Goal: Information Seeking & Learning: Learn about a topic

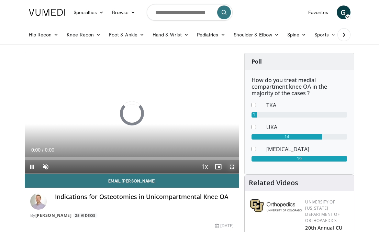
click at [232, 166] on span "Video Player" at bounding box center [232, 167] width 14 height 14
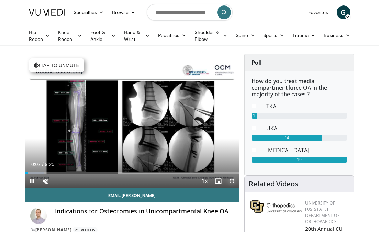
click at [233, 182] on span "Video Player" at bounding box center [232, 181] width 14 height 14
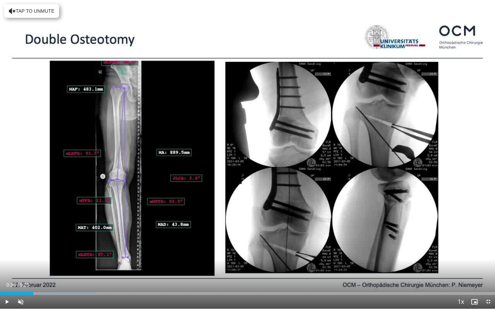
drag, startPoint x: 8, startPoint y: 293, endPoint x: 33, endPoint y: 287, distance: 25.7
click at [33, 232] on div "Current Time 0:38 / Duration 9:25 Play Skip Backward Skip Forward Unmute Loaded…" at bounding box center [247, 302] width 495 height 14
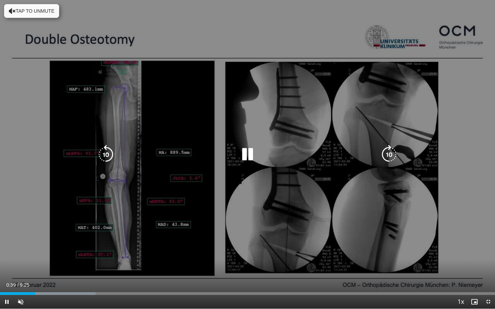
click at [244, 157] on icon "Video Player" at bounding box center [247, 154] width 19 height 19
click at [249, 154] on icon "Video Player" at bounding box center [247, 154] width 19 height 19
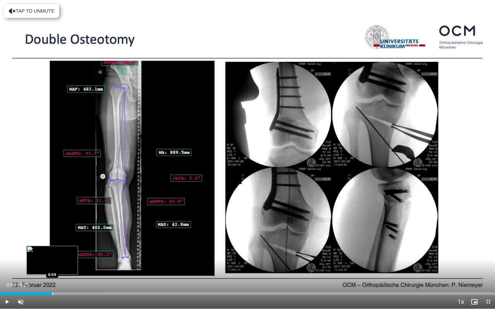
drag, startPoint x: 47, startPoint y: 292, endPoint x: 52, endPoint y: 292, distance: 5.2
click at [52, 232] on div "Loaded : 21.23% 0:59 0:59" at bounding box center [247, 292] width 495 height 7
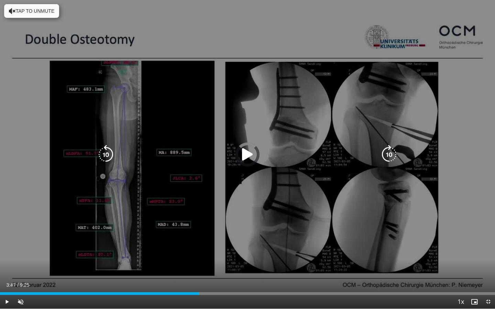
drag, startPoint x: 53, startPoint y: 293, endPoint x: 237, endPoint y: 278, distance: 184.9
click at [237, 232] on video-js "**********" at bounding box center [247, 154] width 495 height 309
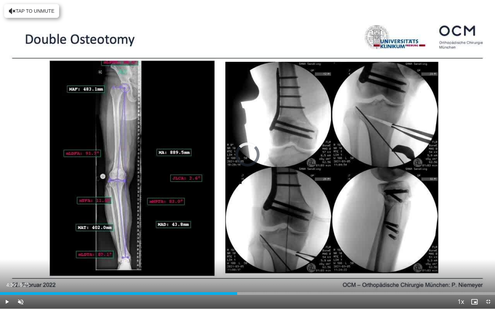
drag, startPoint x: 237, startPoint y: 293, endPoint x: 276, endPoint y: 286, distance: 39.1
click at [276, 232] on div "Current Time 4:30 / Duration 9:25 Play Skip Backward Skip Forward Unmute Loaded…" at bounding box center [247, 302] width 495 height 14
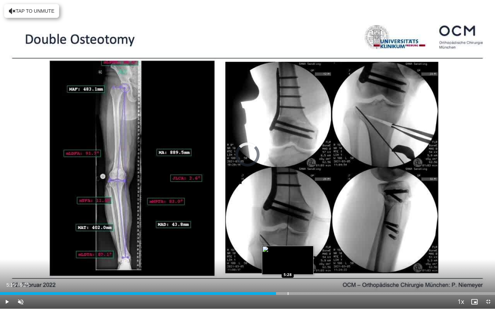
drag, startPoint x: 274, startPoint y: 291, endPoint x: 292, endPoint y: 289, distance: 17.6
click at [292, 232] on div "Loaded : 0.00% 5:27 5:28" at bounding box center [247, 292] width 495 height 7
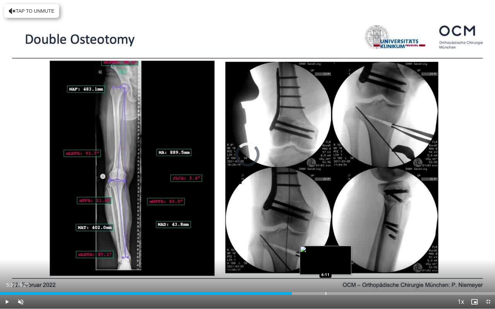
drag, startPoint x: 292, startPoint y: 294, endPoint x: 325, endPoint y: 294, distance: 33.0
click at [325, 232] on div "Loaded : 0.00% 6:11 6:11" at bounding box center [247, 294] width 495 height 3
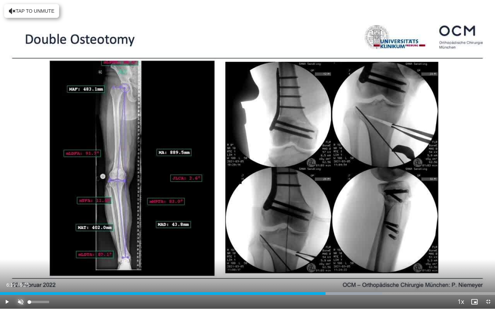
click at [20, 232] on span "Video Player" at bounding box center [21, 302] width 14 height 14
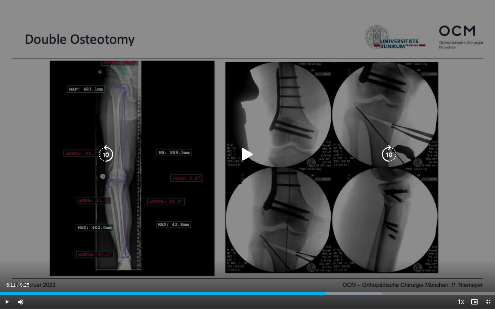
click at [240, 155] on icon "Video Player" at bounding box center [247, 154] width 19 height 19
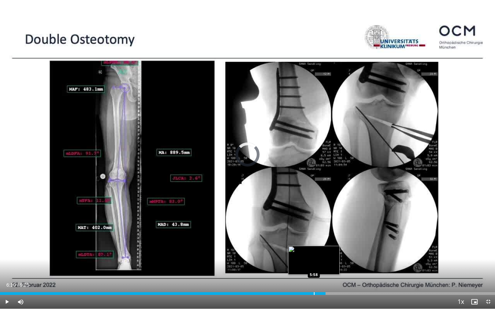
drag, startPoint x: 328, startPoint y: 294, endPoint x: 314, endPoint y: 294, distance: 13.8
click at [314, 232] on div "Progress Bar" at bounding box center [314, 294] width 1 height 3
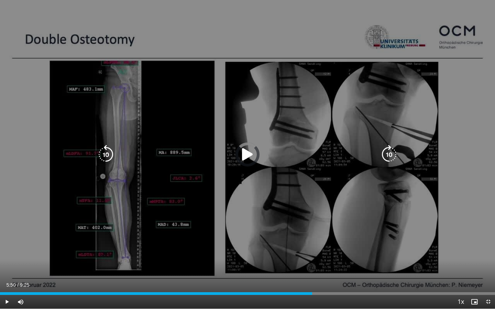
drag, startPoint x: 341, startPoint y: 293, endPoint x: 263, endPoint y: 278, distance: 79.4
click at [245, 232] on div "Current Time 5:50 / Duration 9:25 Play Skip Backward Skip Forward Mute 100% Loa…" at bounding box center [247, 302] width 495 height 14
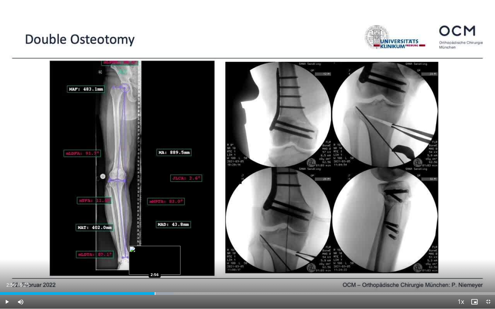
drag, startPoint x: 244, startPoint y: 292, endPoint x: 155, endPoint y: 291, distance: 89.7
click at [155, 232] on div "Loaded : 35.08% 2:56 2:56" at bounding box center [247, 292] width 495 height 7
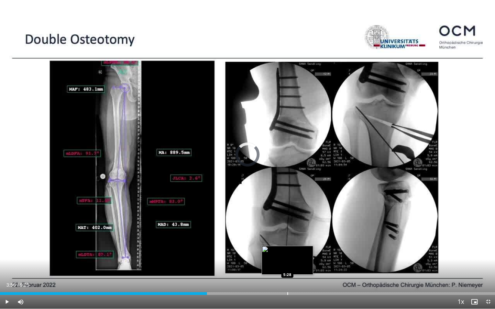
drag, startPoint x: 156, startPoint y: 292, endPoint x: 288, endPoint y: 294, distance: 132.0
click at [288, 232] on div "Progress Bar" at bounding box center [287, 294] width 1 height 3
click at [288, 232] on div "Progress Bar" at bounding box center [288, 294] width 1 height 3
drag, startPoint x: 290, startPoint y: 291, endPoint x: 283, endPoint y: 291, distance: 7.6
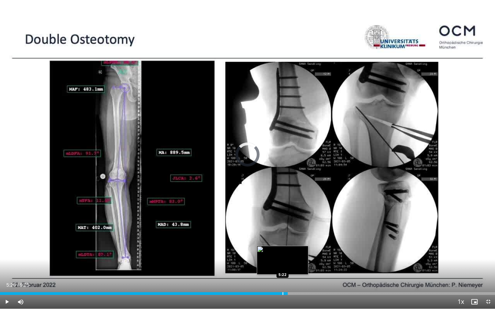
click at [283, 232] on div "Loaded : 0.00% 5:22 5:22" at bounding box center [247, 292] width 495 height 7
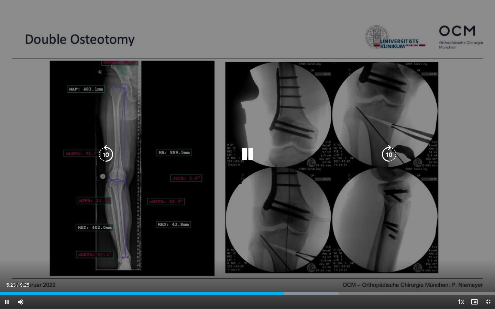
click at [249, 159] on icon "Video Player" at bounding box center [247, 154] width 19 height 19
click at [246, 155] on icon "Video Player" at bounding box center [247, 154] width 19 height 19
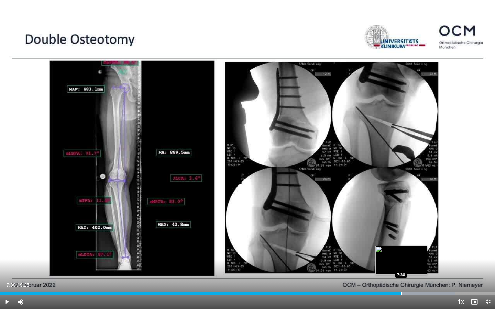
drag, startPoint x: 376, startPoint y: 292, endPoint x: 401, endPoint y: 290, distance: 25.1
click at [379, 232] on div "Loaded : 91.99% 7:38 7:38" at bounding box center [247, 292] width 495 height 7
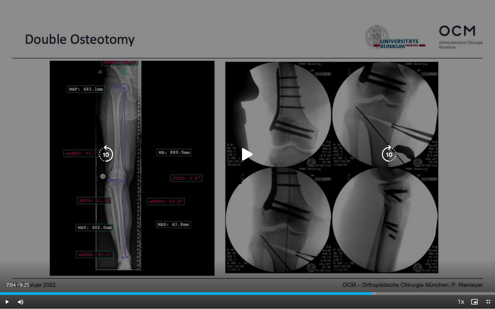
drag, startPoint x: 402, startPoint y: 292, endPoint x: 372, endPoint y: 273, distance: 35.3
click at [372, 232] on video-js "**********" at bounding box center [247, 154] width 495 height 309
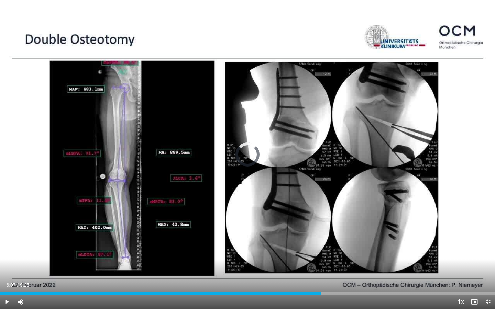
drag, startPoint x: 370, startPoint y: 292, endPoint x: 321, endPoint y: 288, distance: 49.0
click at [321, 232] on div "Current Time 6:07 / Duration 9:25 Play Skip Backward Skip Forward Mute 100% Loa…" at bounding box center [247, 302] width 495 height 14
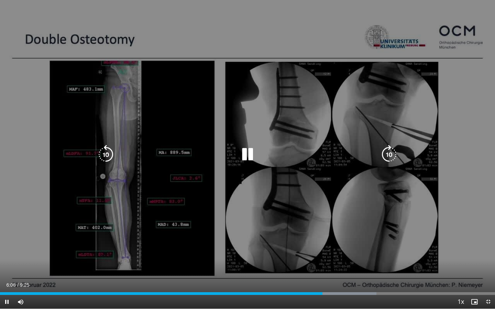
click at [33, 20] on div "10 seconds Tap to unmute" at bounding box center [247, 154] width 495 height 309
click at [247, 150] on icon "Video Player" at bounding box center [247, 154] width 19 height 19
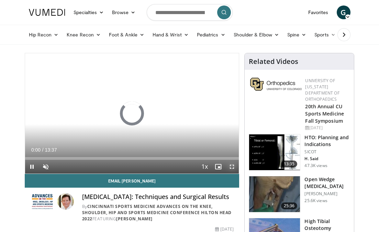
click at [232, 167] on span "Video Player" at bounding box center [232, 167] width 14 height 14
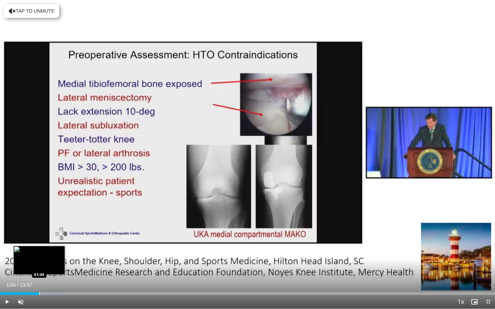
drag, startPoint x: 3, startPoint y: 292, endPoint x: 39, endPoint y: 289, distance: 36.2
click at [39, 232] on div "Loaded : 13.47% 01:04 01:04" at bounding box center [247, 292] width 495 height 7
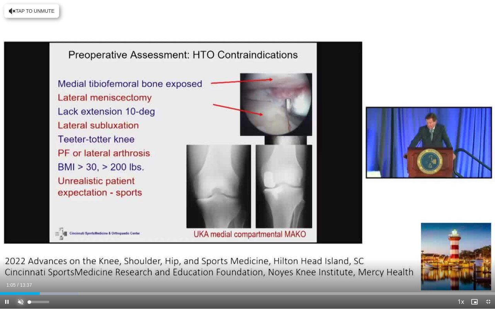
click at [21, 232] on span "Video Player" at bounding box center [21, 302] width 14 height 14
drag, startPoint x: 41, startPoint y: 292, endPoint x: 107, endPoint y: 287, distance: 65.8
click at [107, 232] on div "Current Time 2:56 / Duration 13:37 Play Skip Backward Skip Forward Mute Loaded …" at bounding box center [247, 302] width 495 height 14
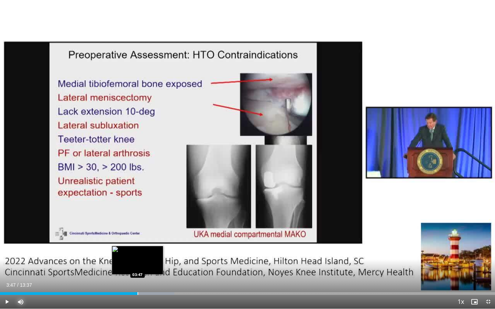
drag, startPoint x: 110, startPoint y: 293, endPoint x: 137, endPoint y: 292, distance: 27.2
click at [137, 232] on div "Loaded : 35.18% 03:47 03:47" at bounding box center [247, 292] width 495 height 7
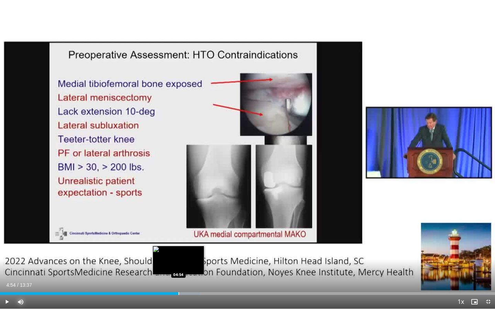
drag, startPoint x: 138, startPoint y: 294, endPoint x: 178, endPoint y: 290, distance: 40.7
click at [178, 232] on div "Loaded : 40.40% 04:54 04:54" at bounding box center [247, 292] width 495 height 7
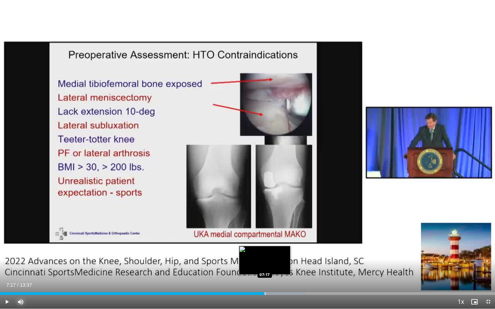
drag, startPoint x: 178, startPoint y: 292, endPoint x: 264, endPoint y: 290, distance: 86.0
click at [264, 232] on div "Loaded : 61.87% 07:17 07:17" at bounding box center [247, 292] width 495 height 7
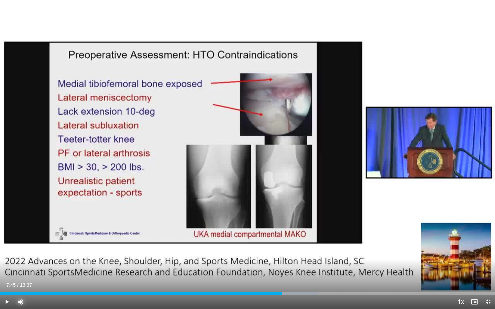
drag, startPoint x: 268, startPoint y: 293, endPoint x: 282, endPoint y: 293, distance: 13.8
click at [282, 232] on div "Loaded : 64.29% 07:45 07:45" at bounding box center [247, 294] width 495 height 3
drag, startPoint x: 286, startPoint y: 293, endPoint x: 304, endPoint y: 292, distance: 18.3
click at [304, 232] on div "Loaded : 69.15% 08:21 08:21" at bounding box center [247, 292] width 495 height 7
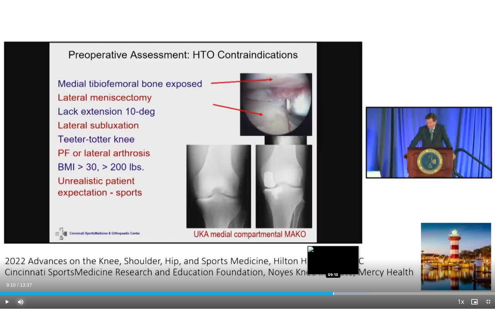
drag, startPoint x: 304, startPoint y: 292, endPoint x: 333, endPoint y: 289, distance: 29.3
click at [333, 232] on div "Loaded : 74.68% 09:10 09:10" at bounding box center [247, 292] width 495 height 7
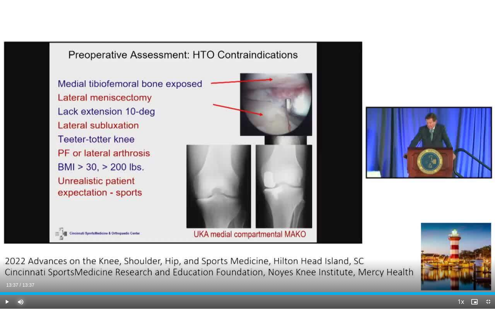
drag, startPoint x: 335, startPoint y: 291, endPoint x: 495, endPoint y: 287, distance: 159.9
click at [379, 232] on div "Current Time 13:37 / Duration 13:37 Play Skip Backward Skip Forward Mute Loaded…" at bounding box center [247, 302] width 495 height 14
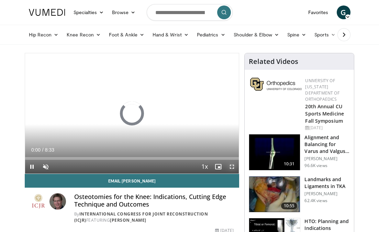
click at [233, 165] on span "Video Player" at bounding box center [232, 167] width 14 height 14
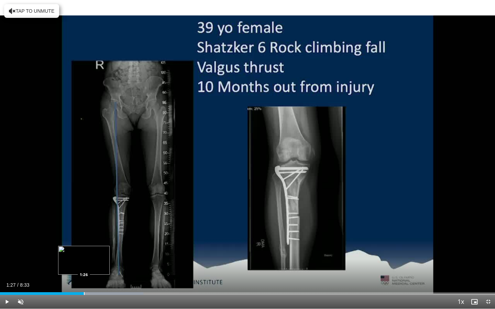
drag, startPoint x: 3, startPoint y: 293, endPoint x: 84, endPoint y: 290, distance: 81.2
click at [84, 232] on div "Loaded : 28.98% 1:27 1:26" at bounding box center [247, 292] width 495 height 7
drag, startPoint x: 88, startPoint y: 292, endPoint x: 186, endPoint y: 287, distance: 98.1
click at [186, 232] on div "Current Time 3:12 / Duration 8:33 Play Skip Backward Skip Forward Unmute Loaded…" at bounding box center [247, 302] width 495 height 14
drag, startPoint x: 186, startPoint y: 294, endPoint x: 202, endPoint y: 294, distance: 15.8
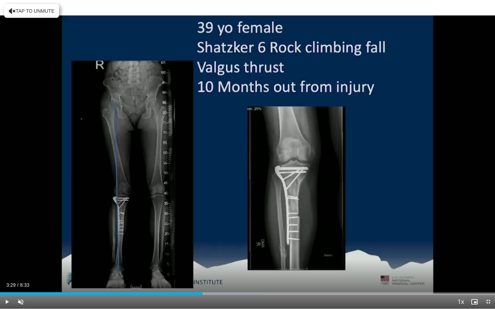
click at [202, 232] on div "Loaded : 52.60% 3:29 3:29" at bounding box center [247, 294] width 495 height 3
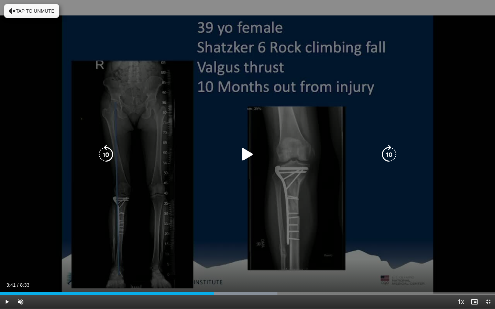
drag, startPoint x: 209, startPoint y: 294, endPoint x: 214, endPoint y: 275, distance: 19.8
click at [214, 232] on video-js "**********" at bounding box center [247, 154] width 495 height 309
click at [245, 157] on icon "Video Player" at bounding box center [247, 154] width 19 height 19
